Goal: Transaction & Acquisition: Purchase product/service

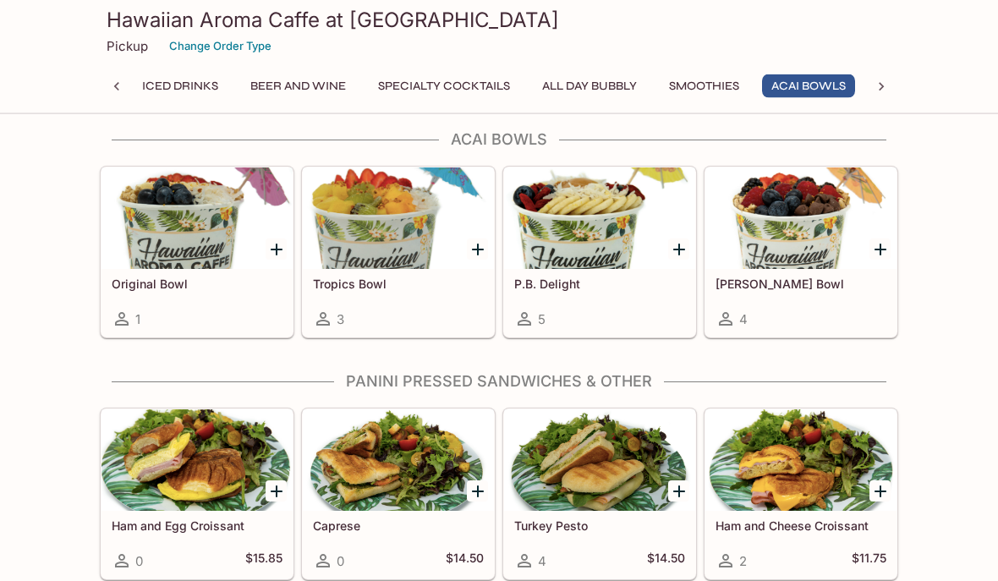
scroll to position [4338, 0]
click at [150, 238] on div at bounding box center [196, 217] width 191 height 101
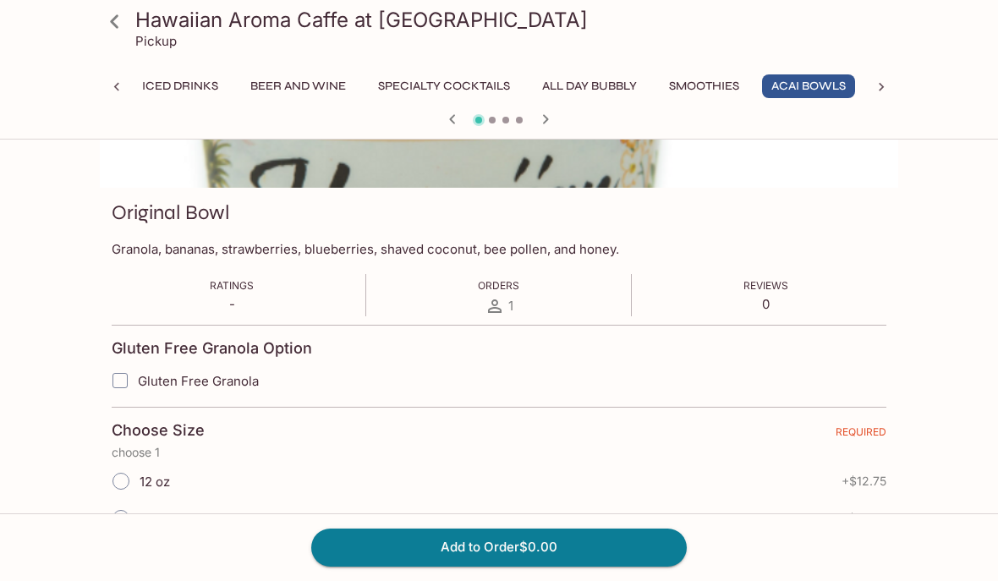
scroll to position [183, 0]
click at [124, 379] on input "Gluten Free Granola" at bounding box center [120, 381] width 34 height 34
click at [129, 374] on input "Gluten Free Granola" at bounding box center [120, 380] width 34 height 34
checkbox input "false"
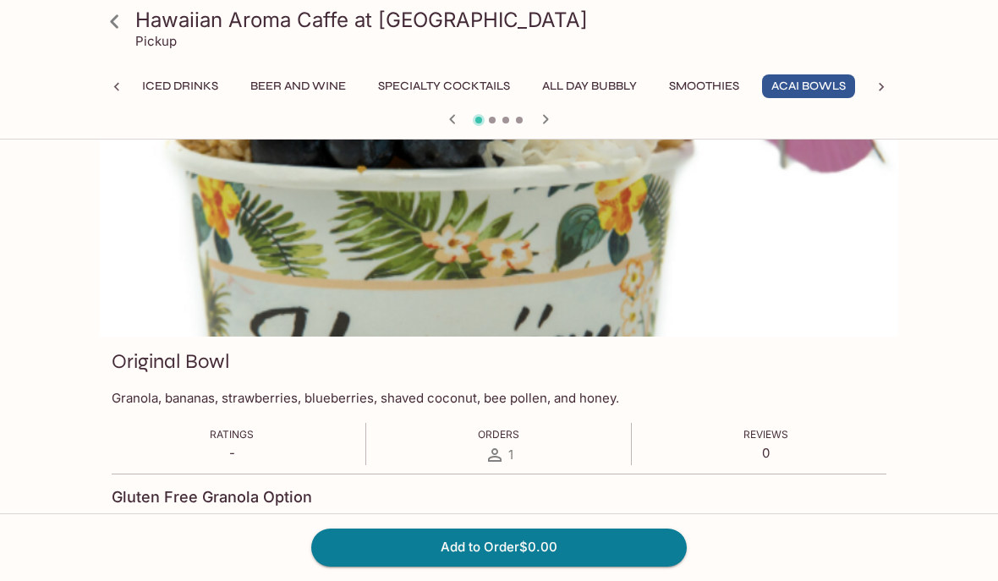
scroll to position [0, 0]
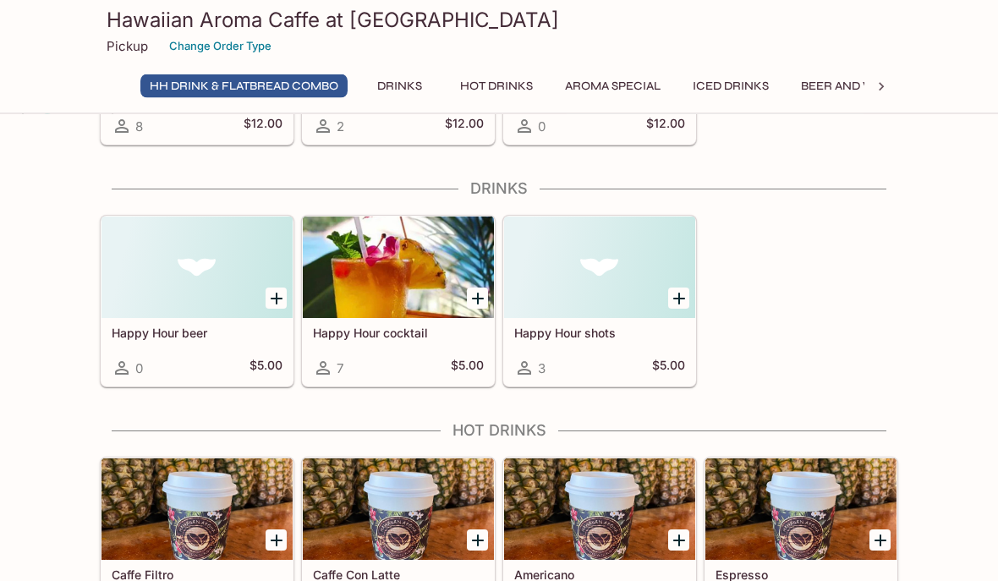
scroll to position [205, 0]
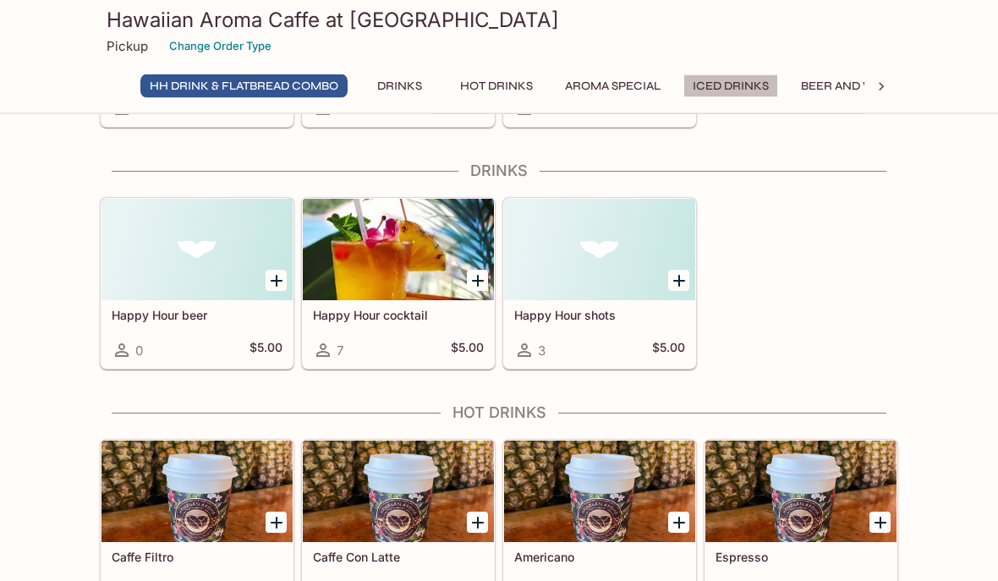
click at [741, 86] on button "Iced Drinks" at bounding box center [730, 86] width 95 height 24
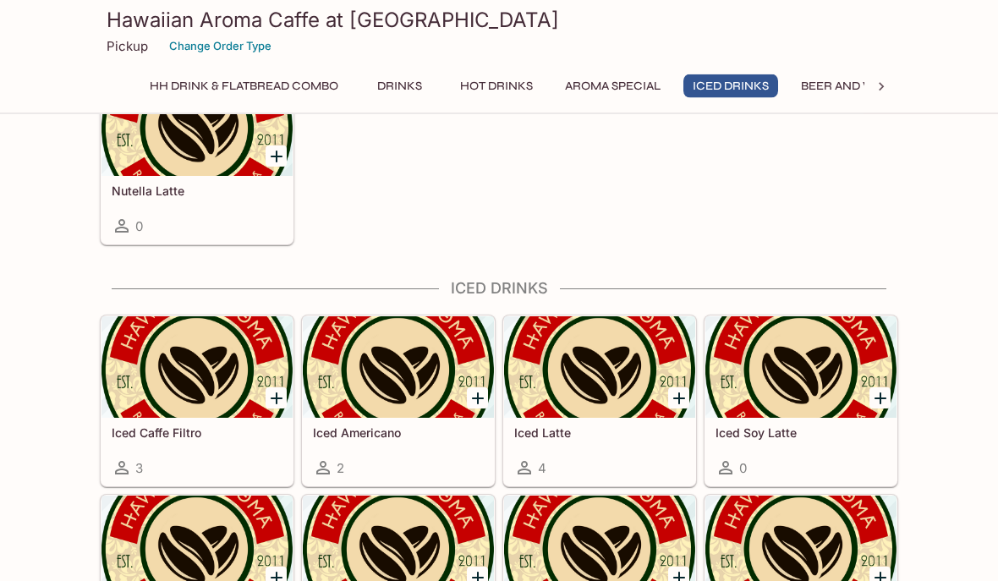
scroll to position [1861, 0]
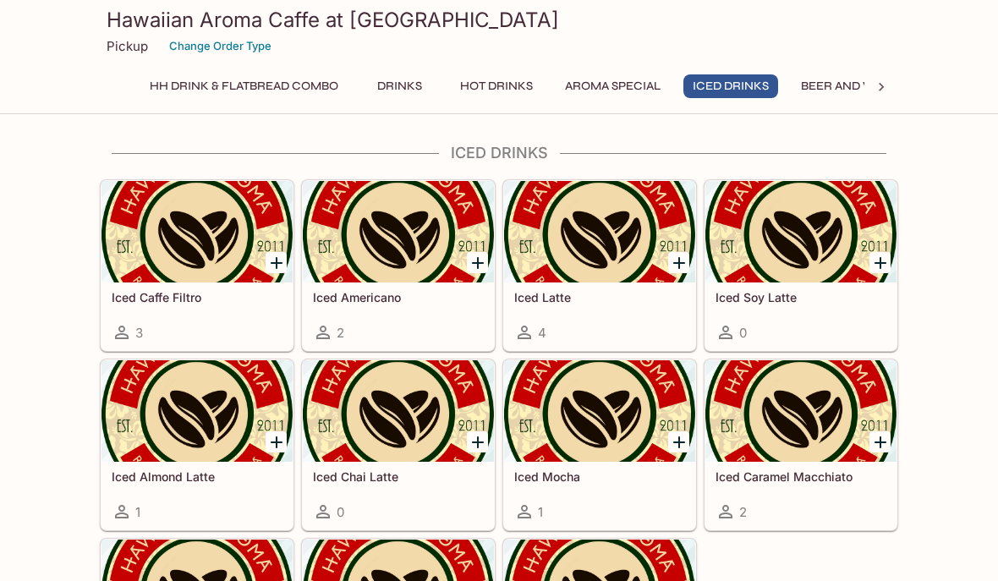
click at [165, 238] on div at bounding box center [196, 231] width 191 height 101
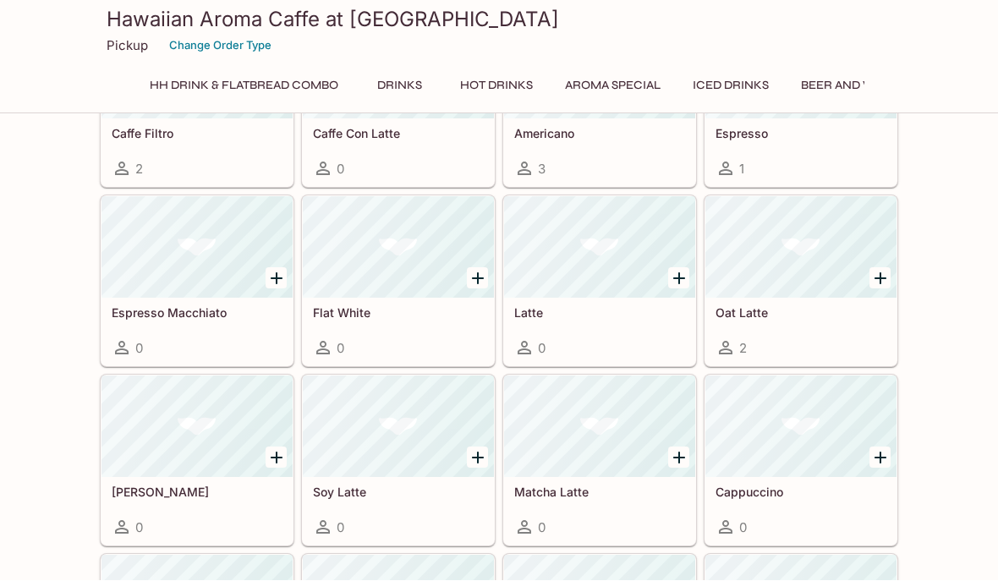
scroll to position [646, 0]
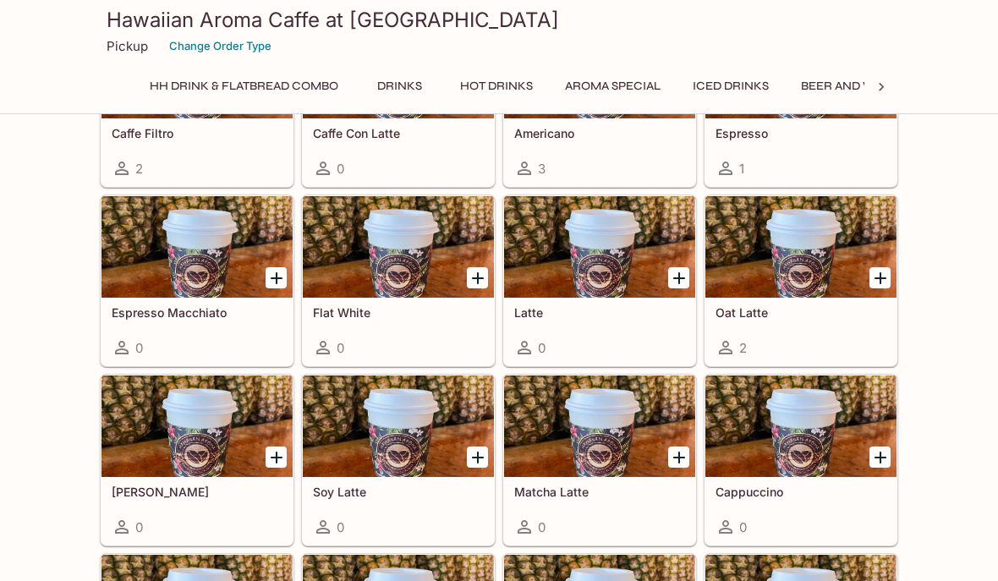
click at [741, 86] on button "Iced Drinks" at bounding box center [730, 86] width 95 height 24
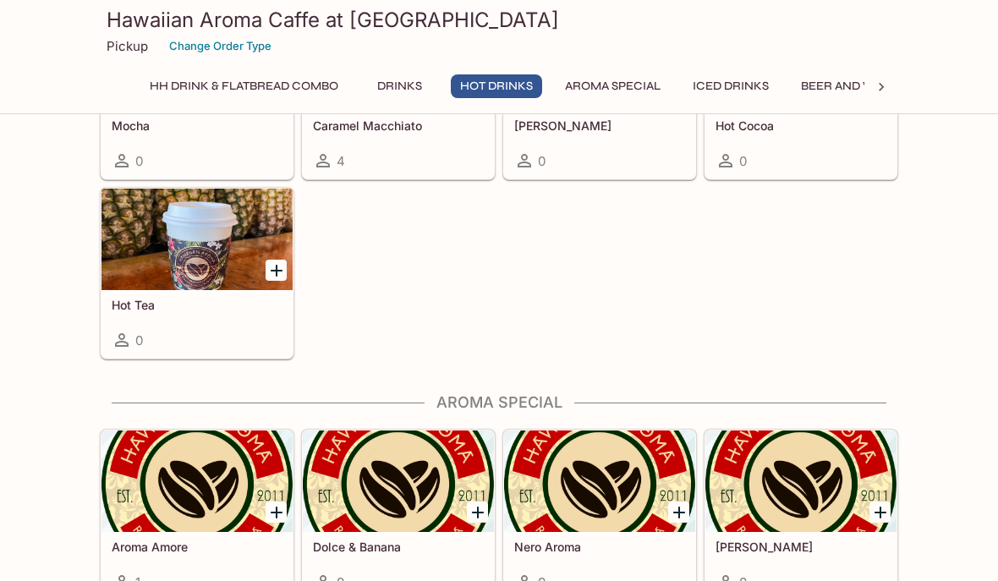
scroll to position [1184, 0]
